Goal: Check status: Check status

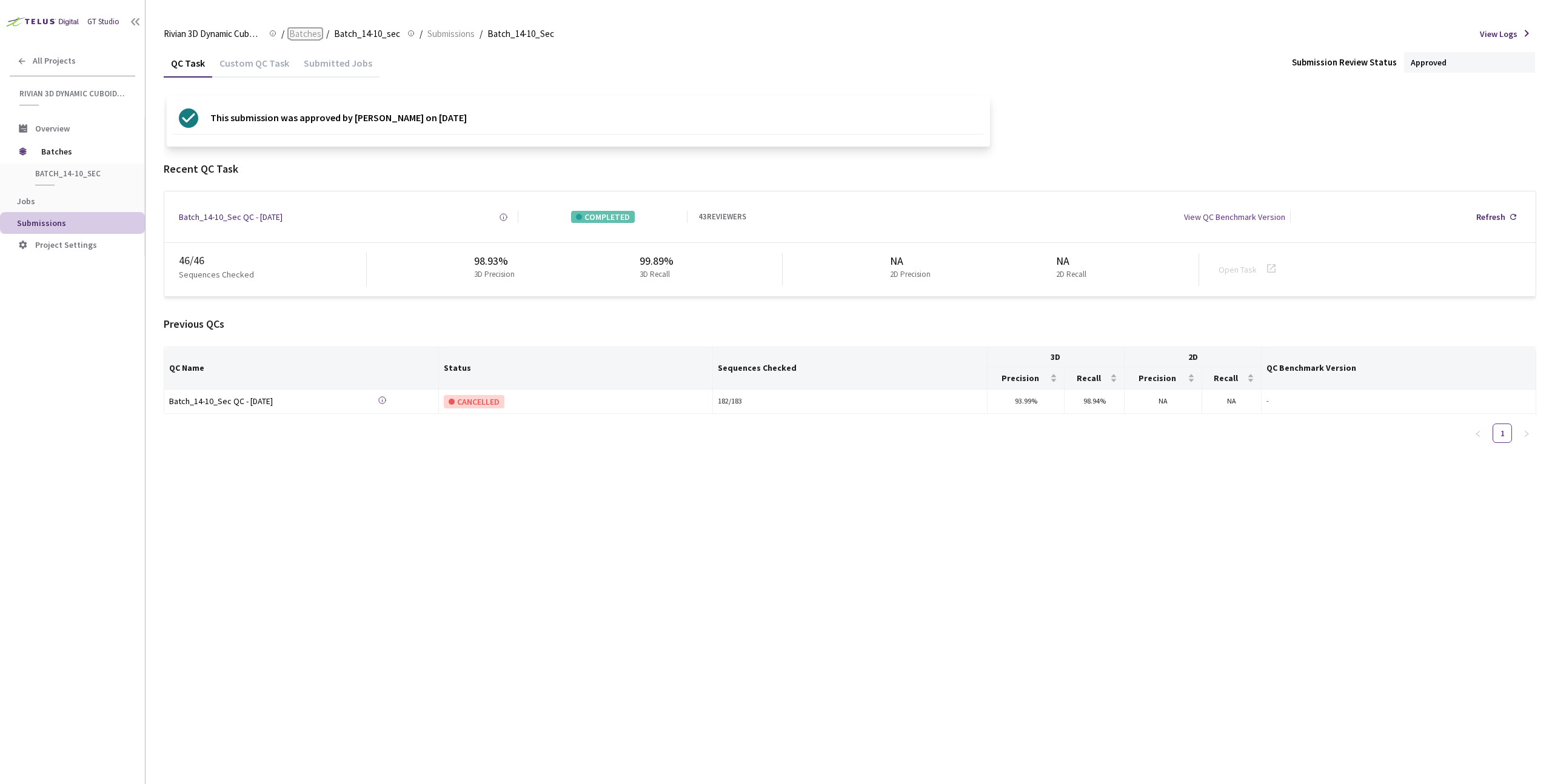
click at [293, 36] on span "Batches" at bounding box center [305, 34] width 32 height 15
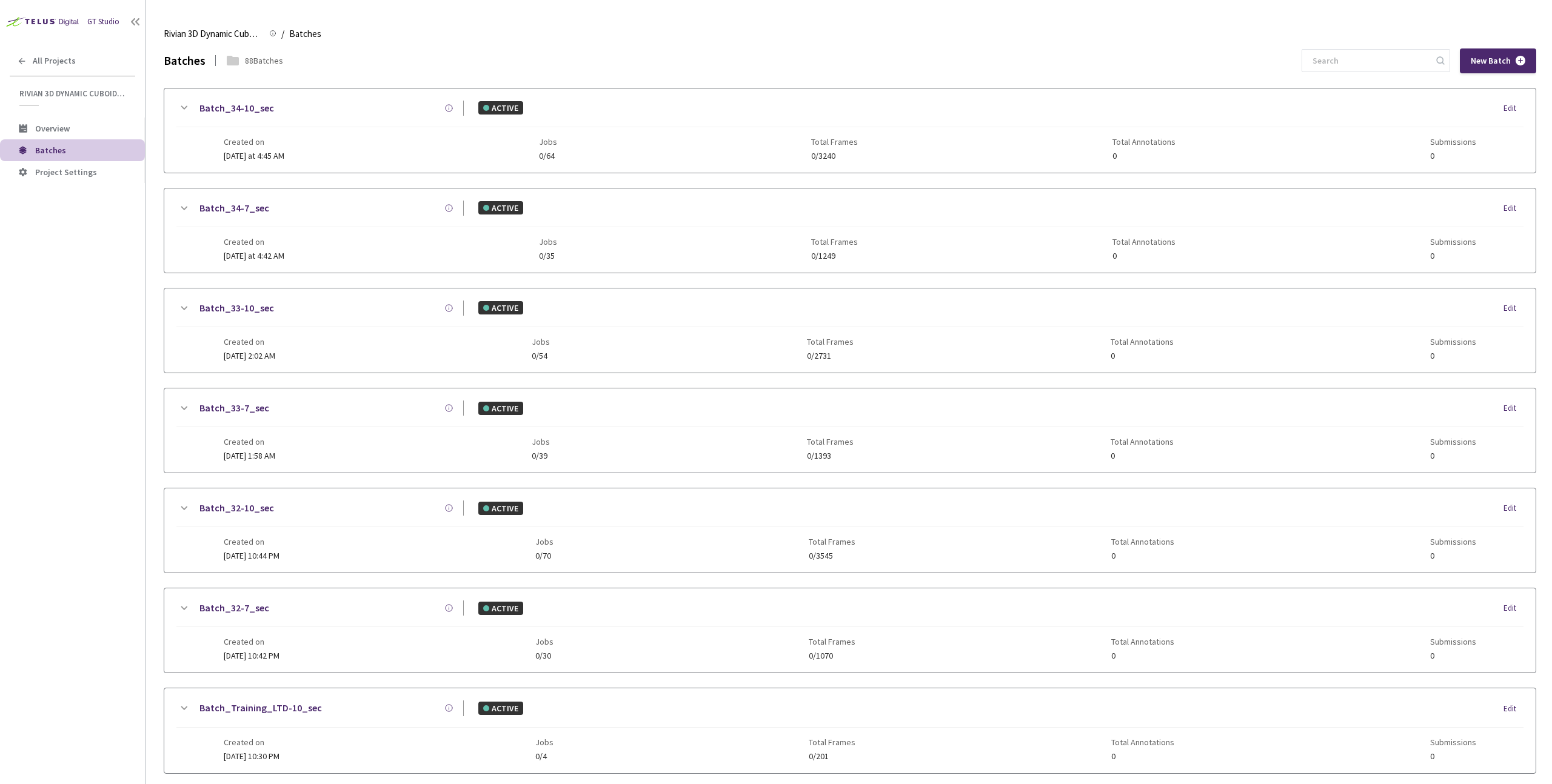
click at [1358, 72] on div at bounding box center [1376, 61] width 149 height 23
paste input "30-7"
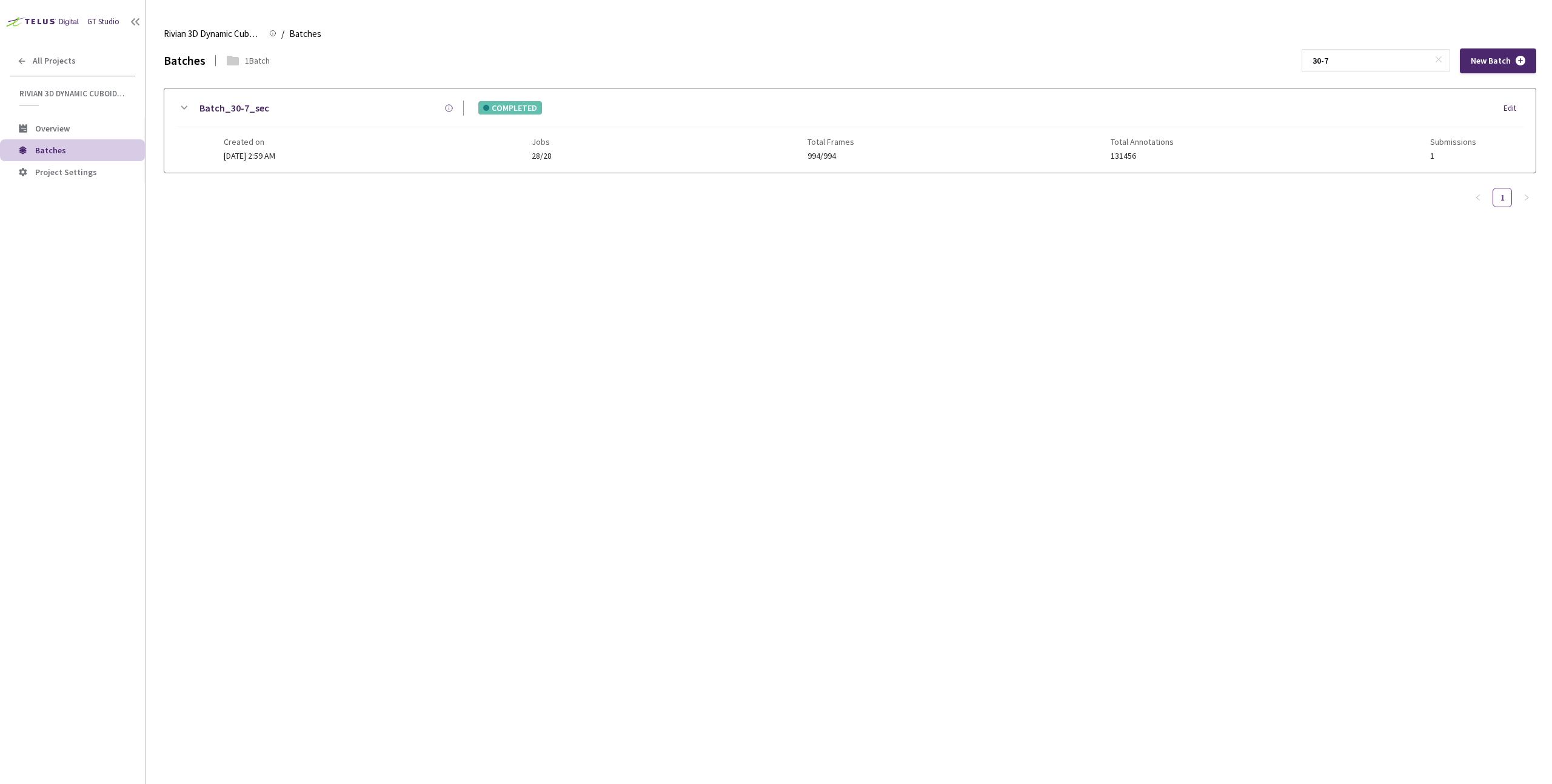
type input "30-7"
click at [758, 170] on div "Batch_30-7_sec COMPLETED Edit Created on [DATE] 2:59 AM Jobs 28/28 Total Frames…" at bounding box center [849, 130] width 1371 height 84
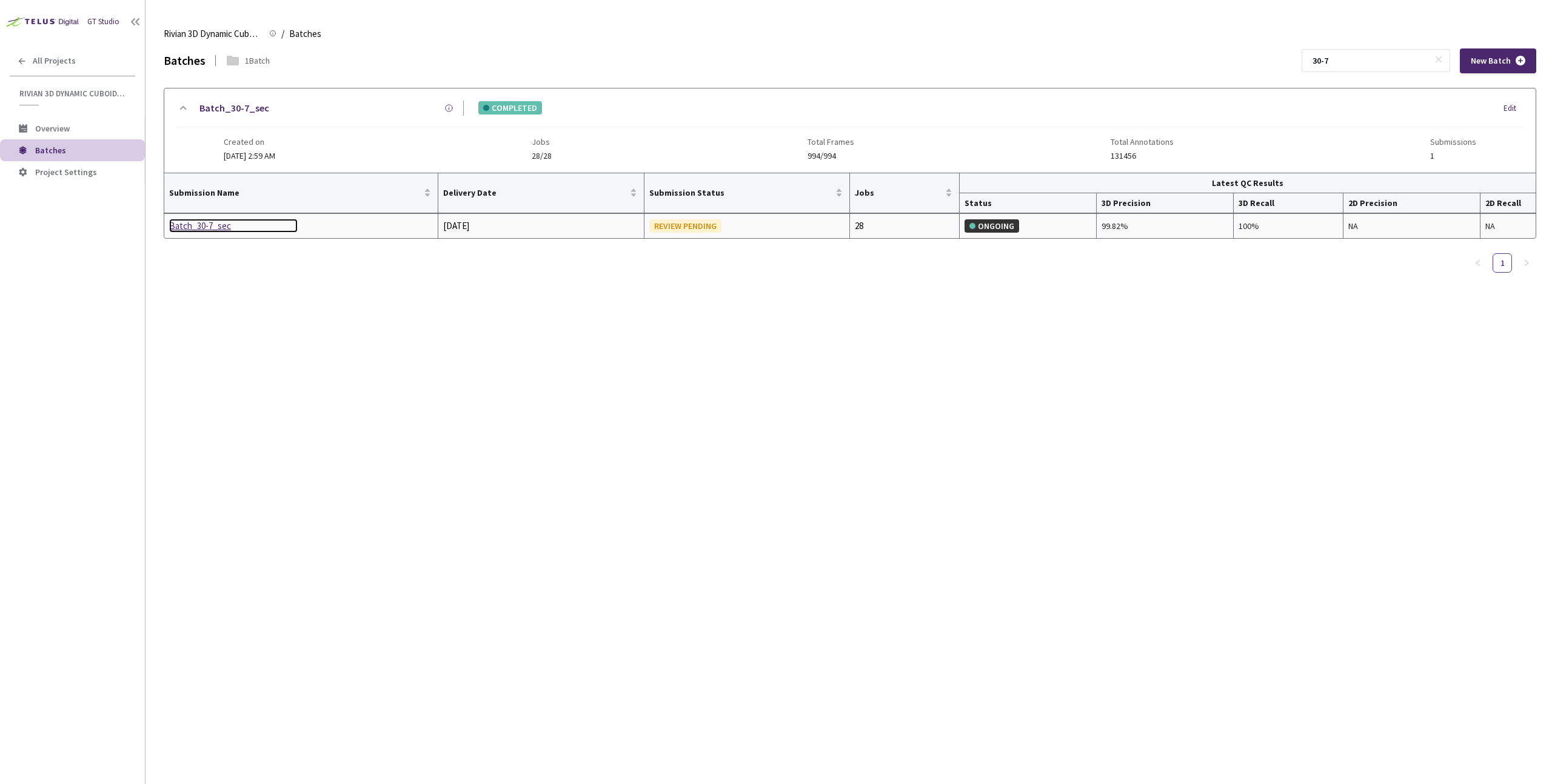
click at [204, 227] on div "Batch_30-7_sec" at bounding box center [233, 226] width 128 height 15
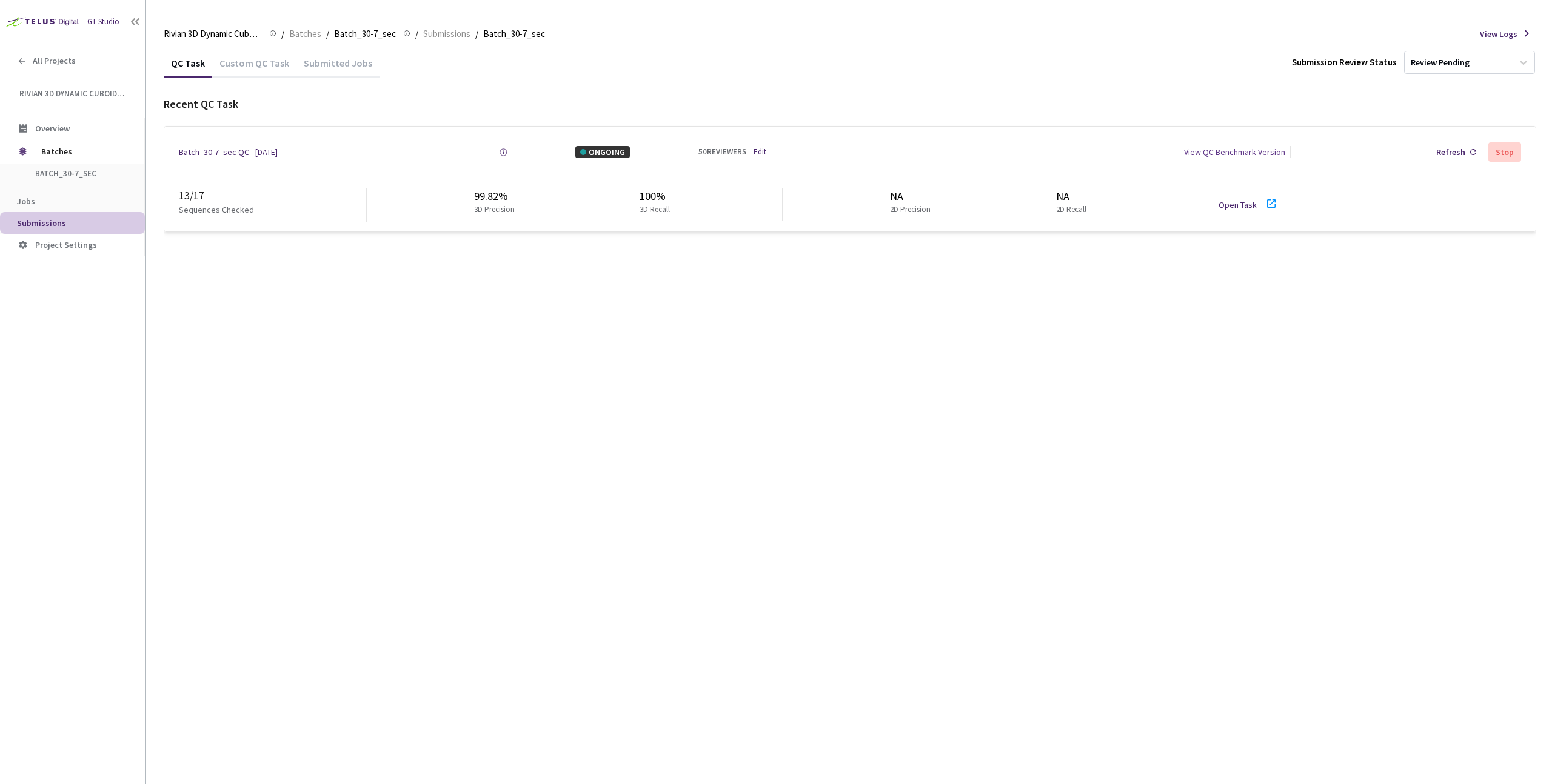
click at [941, 305] on div "QC Task Custom QC Task Submitted Jobs Submission Review Status Review Pending R…" at bounding box center [849, 416] width 1372 height 735
click at [1225, 203] on link "Open Task" at bounding box center [1237, 205] width 39 height 11
click at [291, 305] on div "QC Task Custom QC Task Submitted Jobs Submission Review Status Review Pending R…" at bounding box center [849, 416] width 1372 height 735
